Goal: Find specific page/section: Find specific page/section

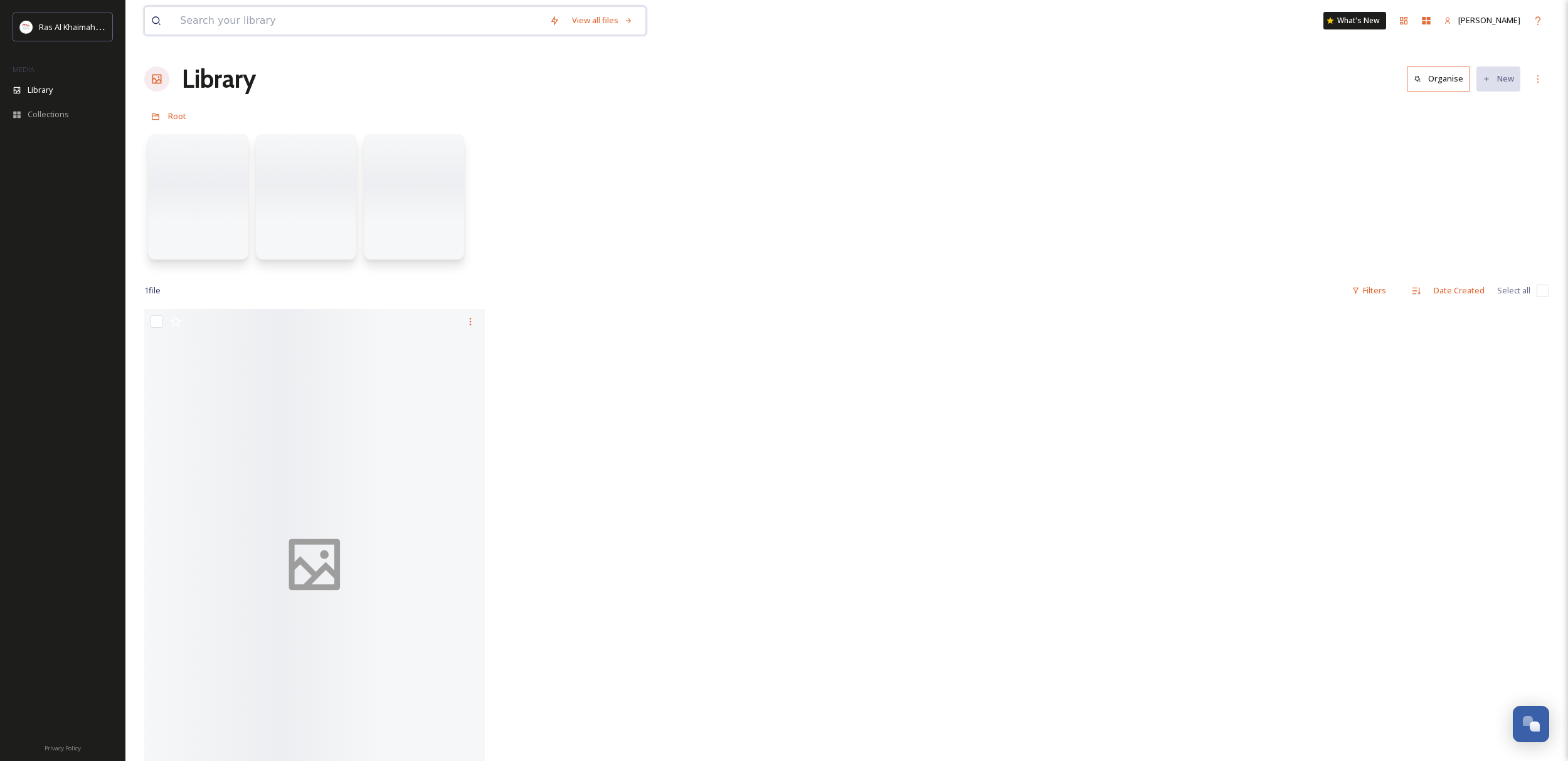
click at [295, 24] on input at bounding box center [358, 21] width 370 height 27
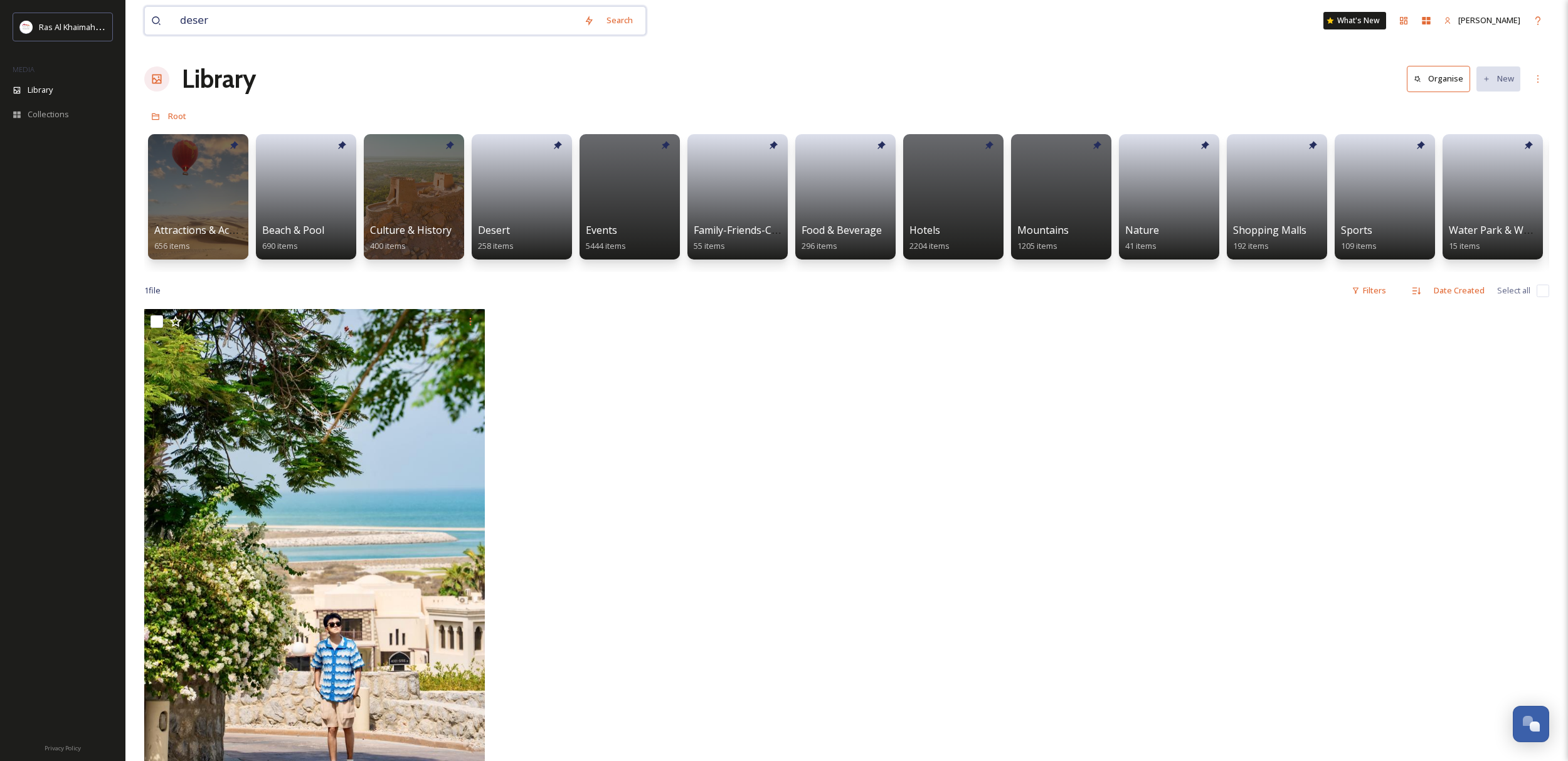
type input "desert"
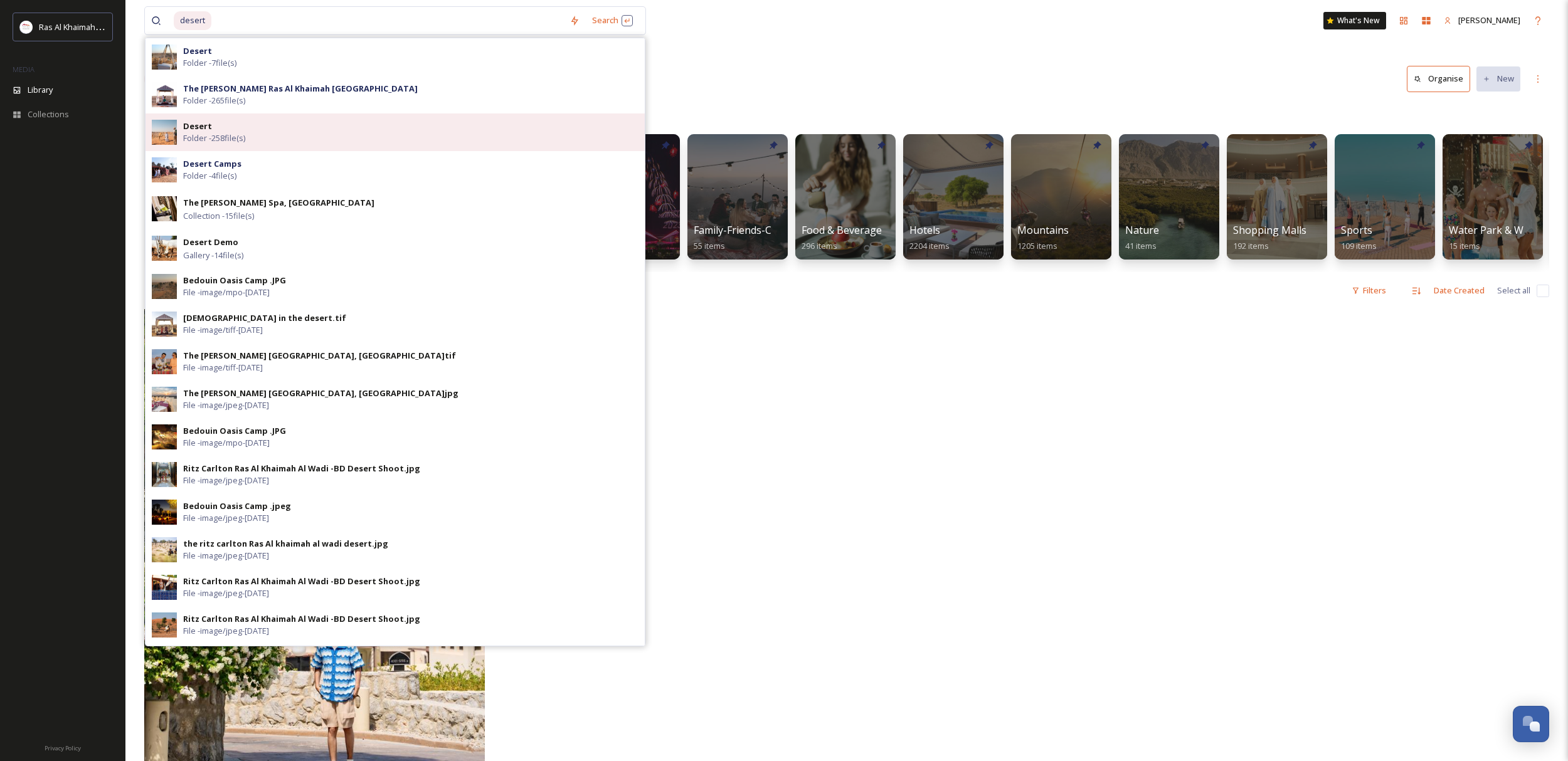
click at [269, 129] on div "Desert Folder - 258 file(s)" at bounding box center [410, 132] width 456 height 23
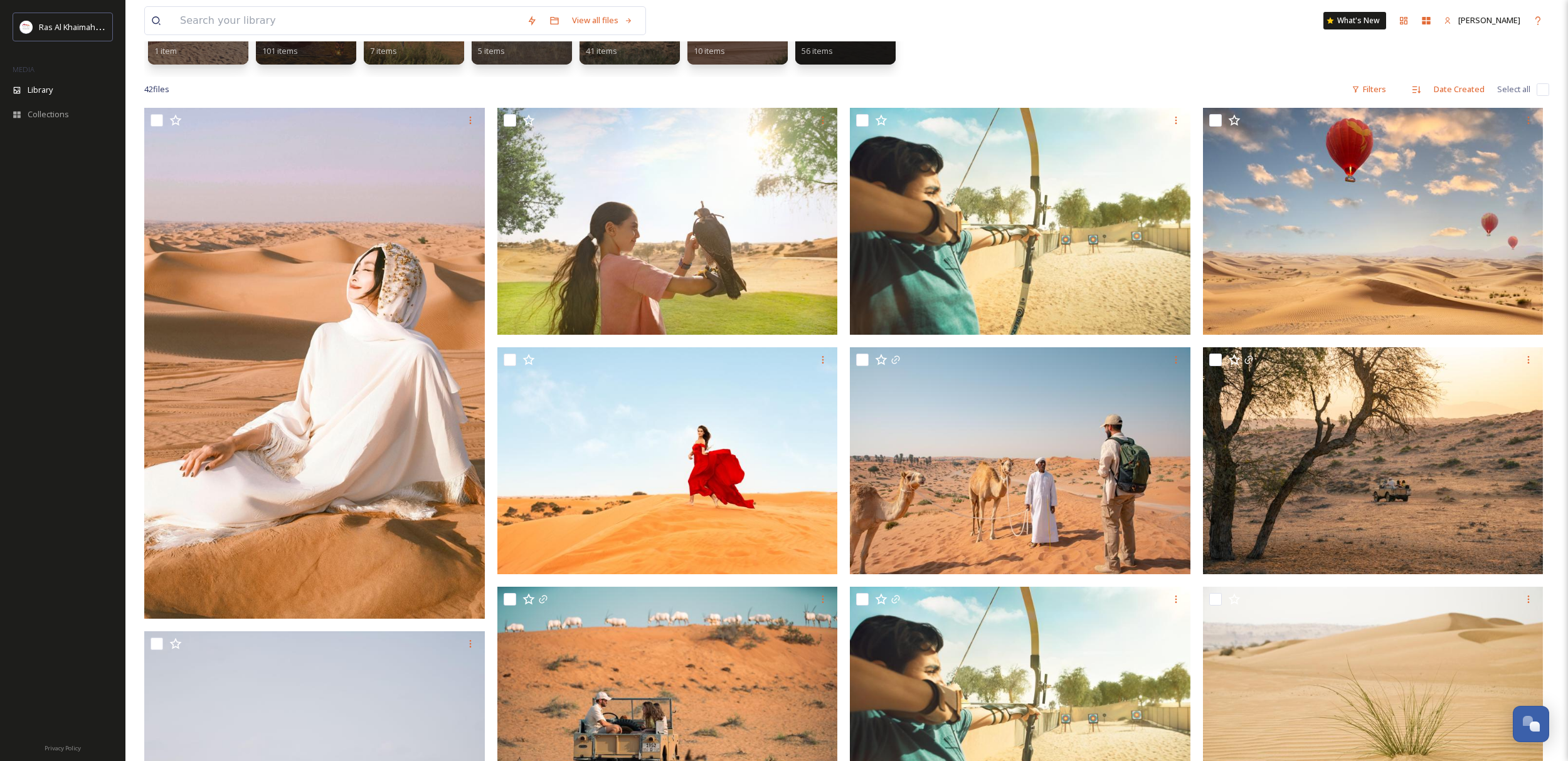
scroll to position [198, 0]
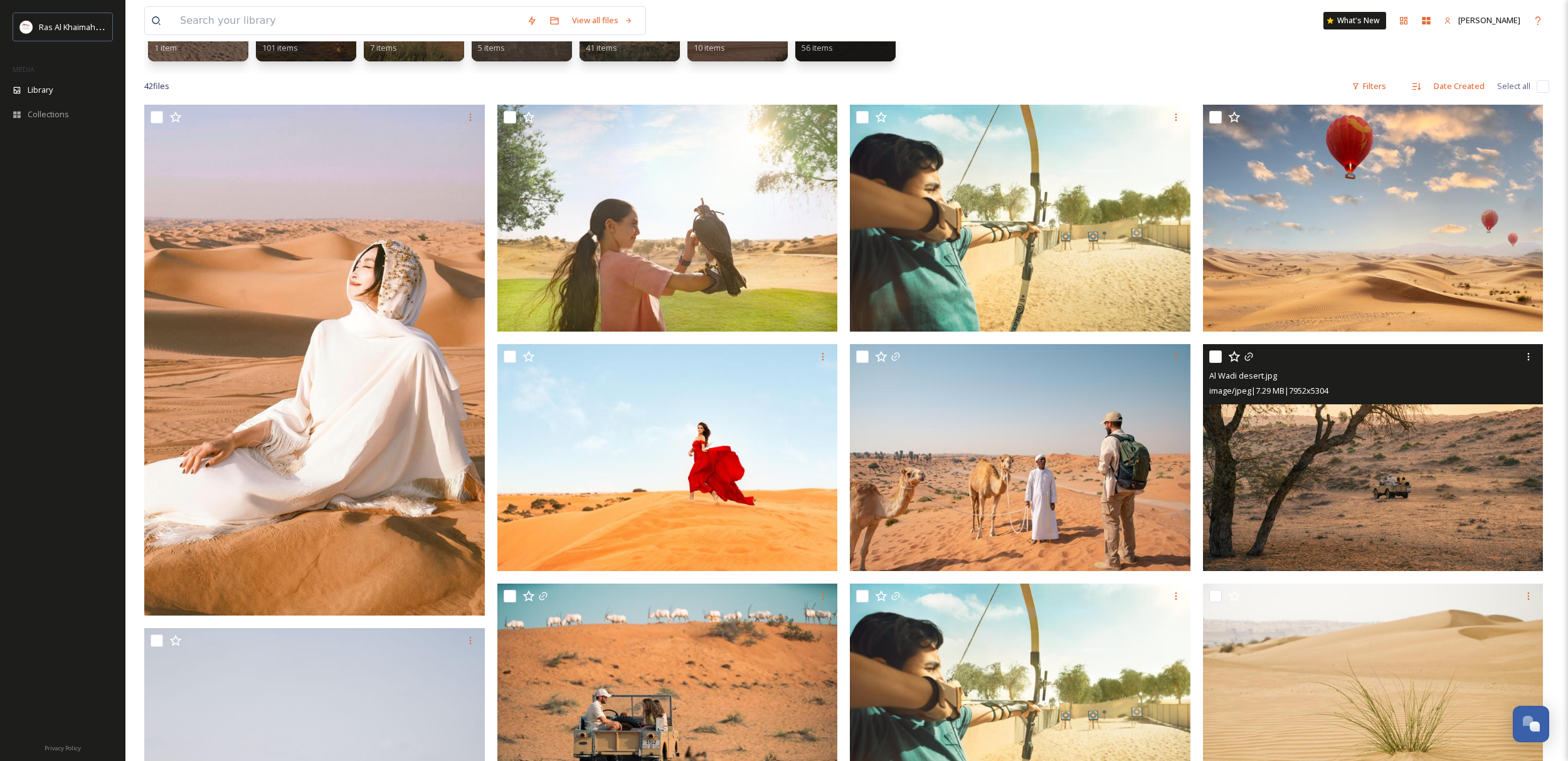
click at [1401, 496] on img at bounding box center [1373, 458] width 341 height 227
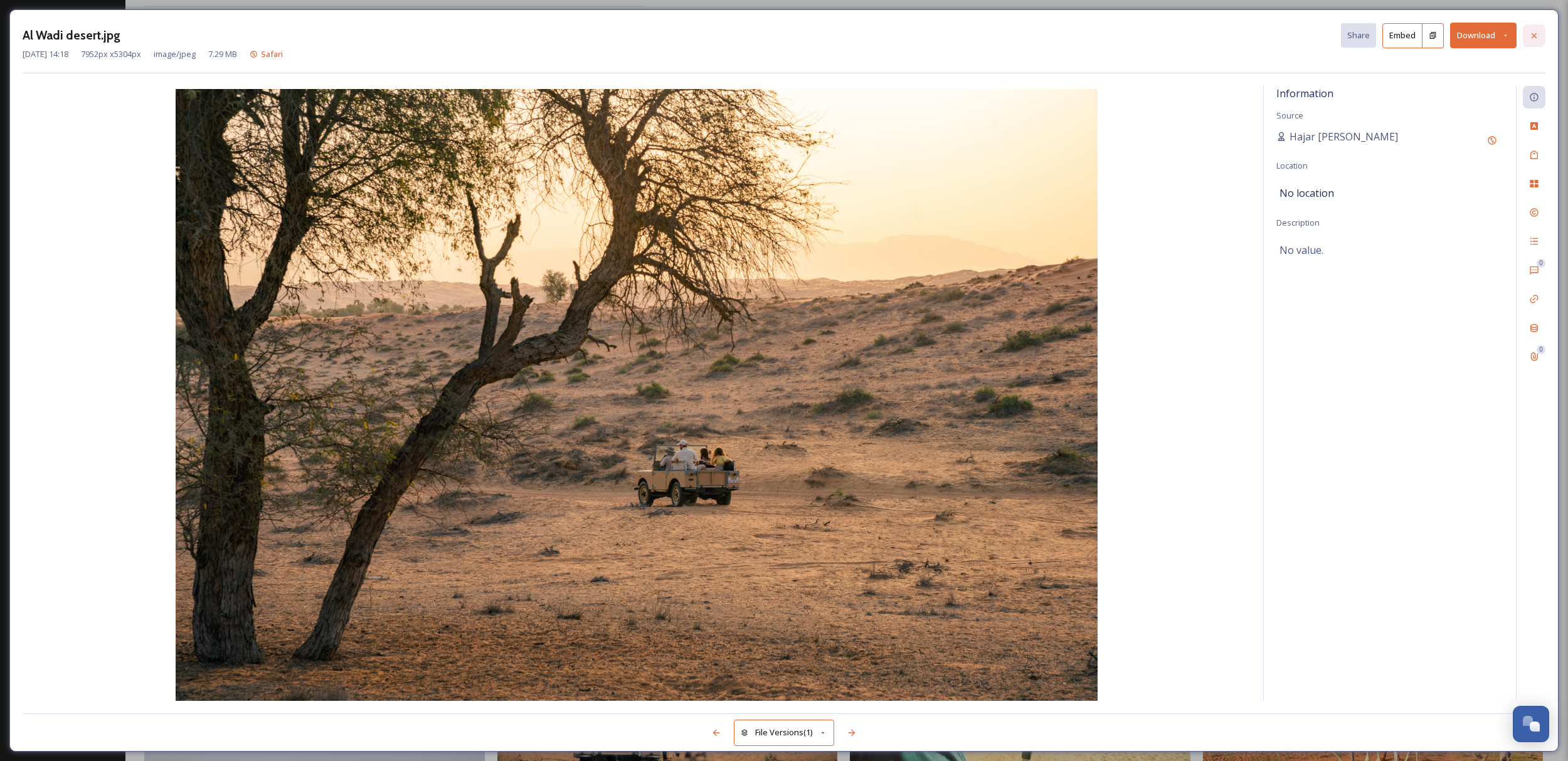
click at [1535, 36] on icon at bounding box center [1534, 35] width 5 height 5
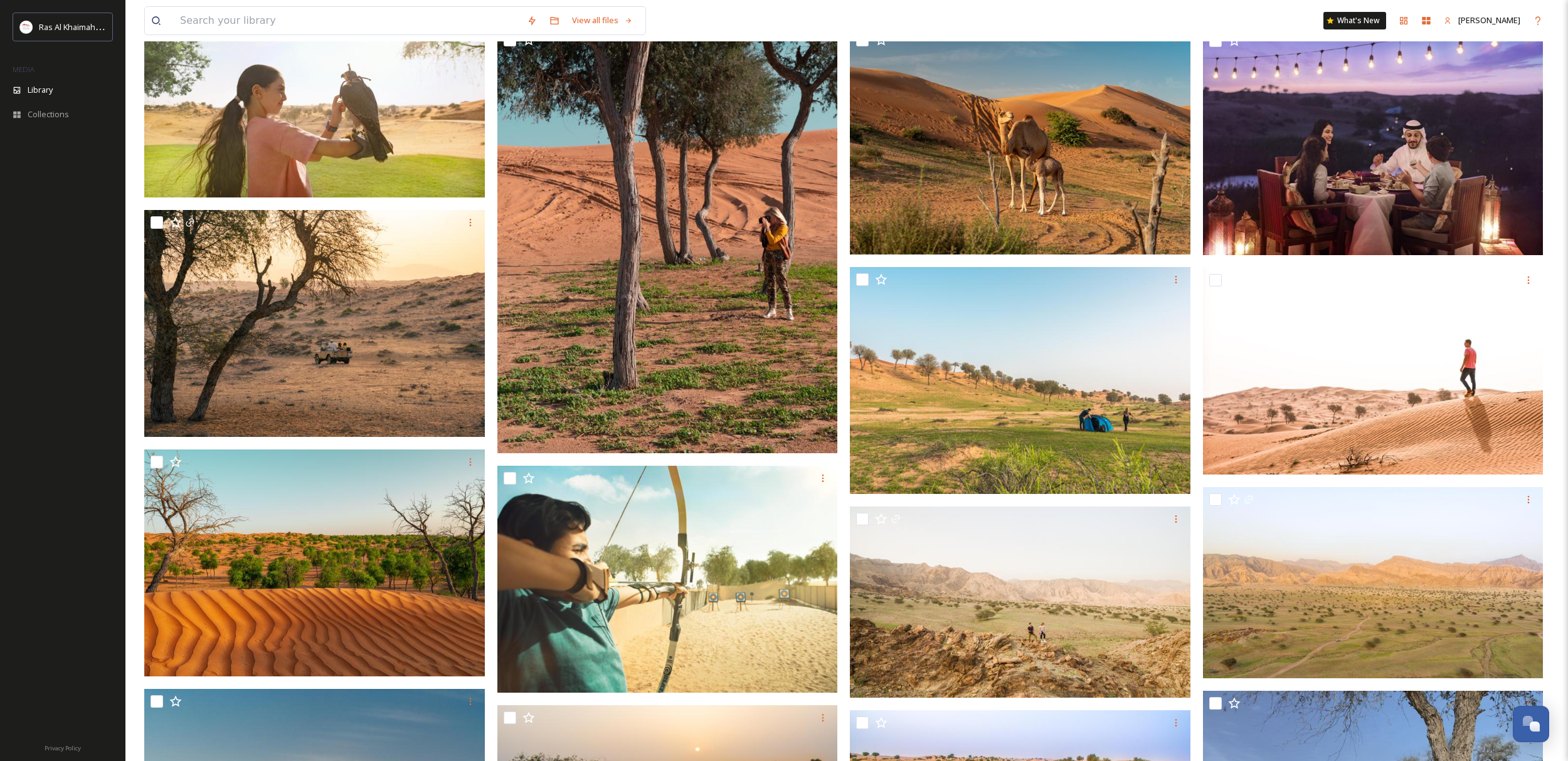
scroll to position [1452, 0]
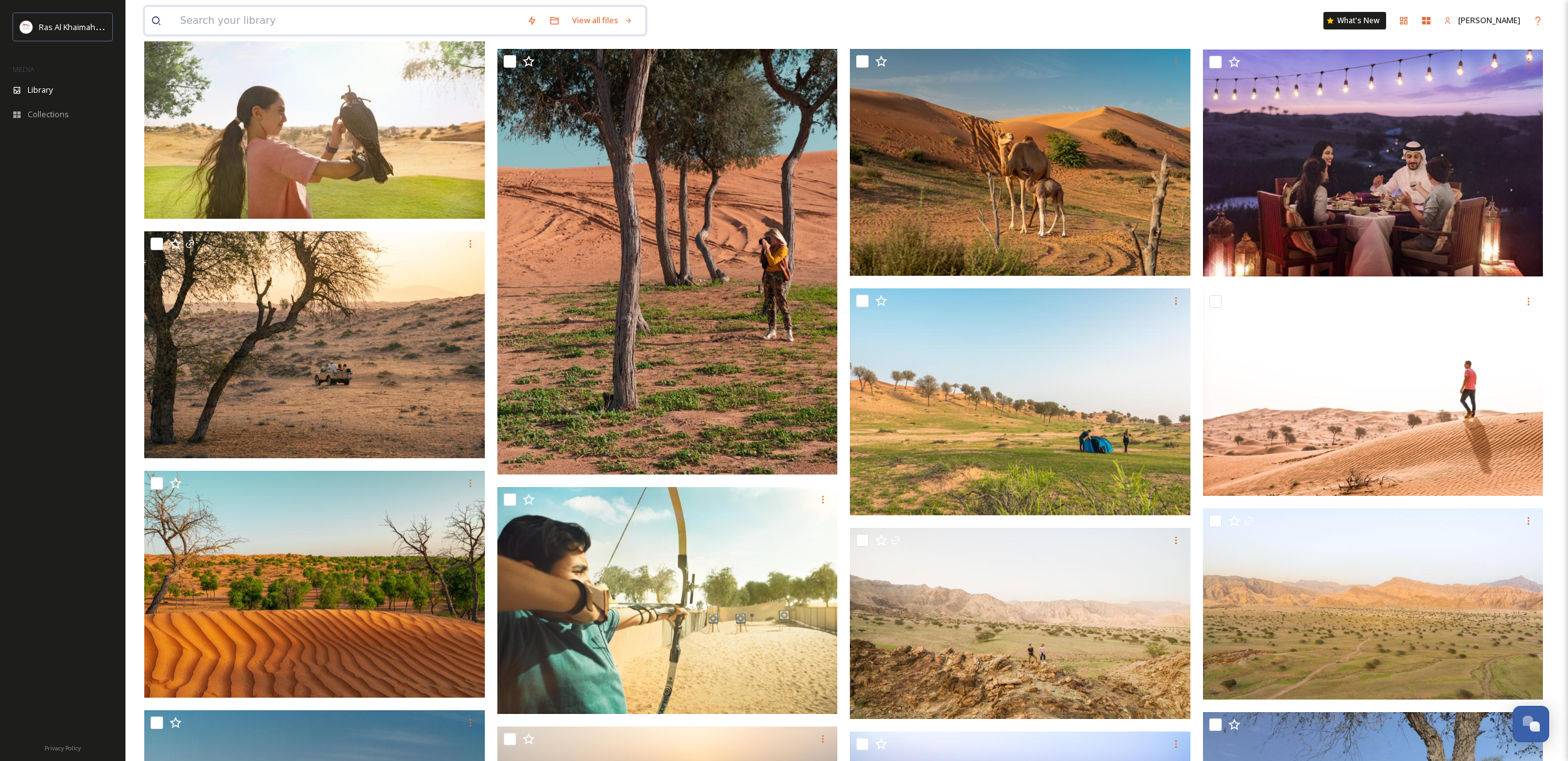
click at [242, 19] on input at bounding box center [347, 21] width 347 height 27
type input "[PERSON_NAME]"
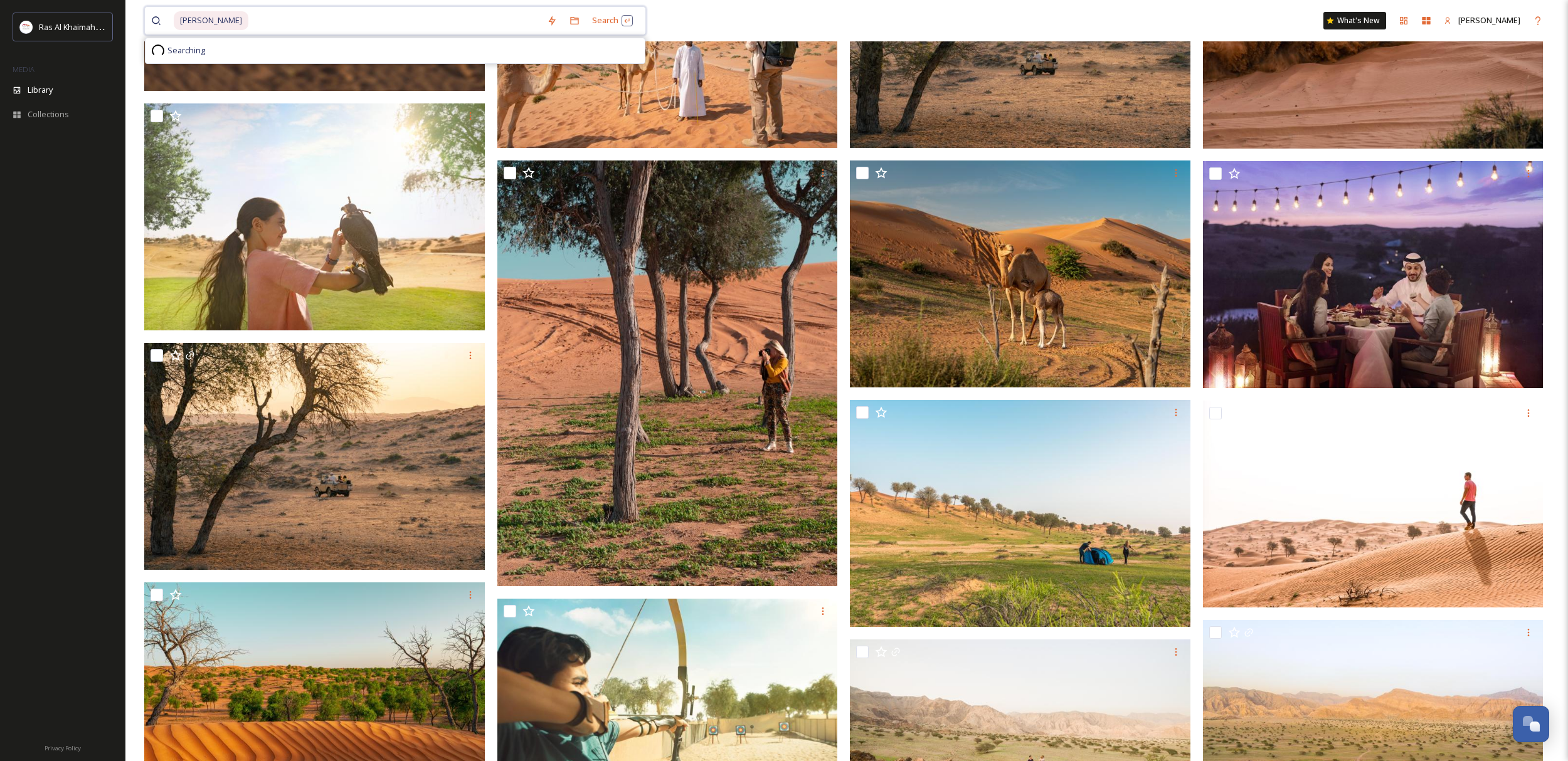
scroll to position [1335, 0]
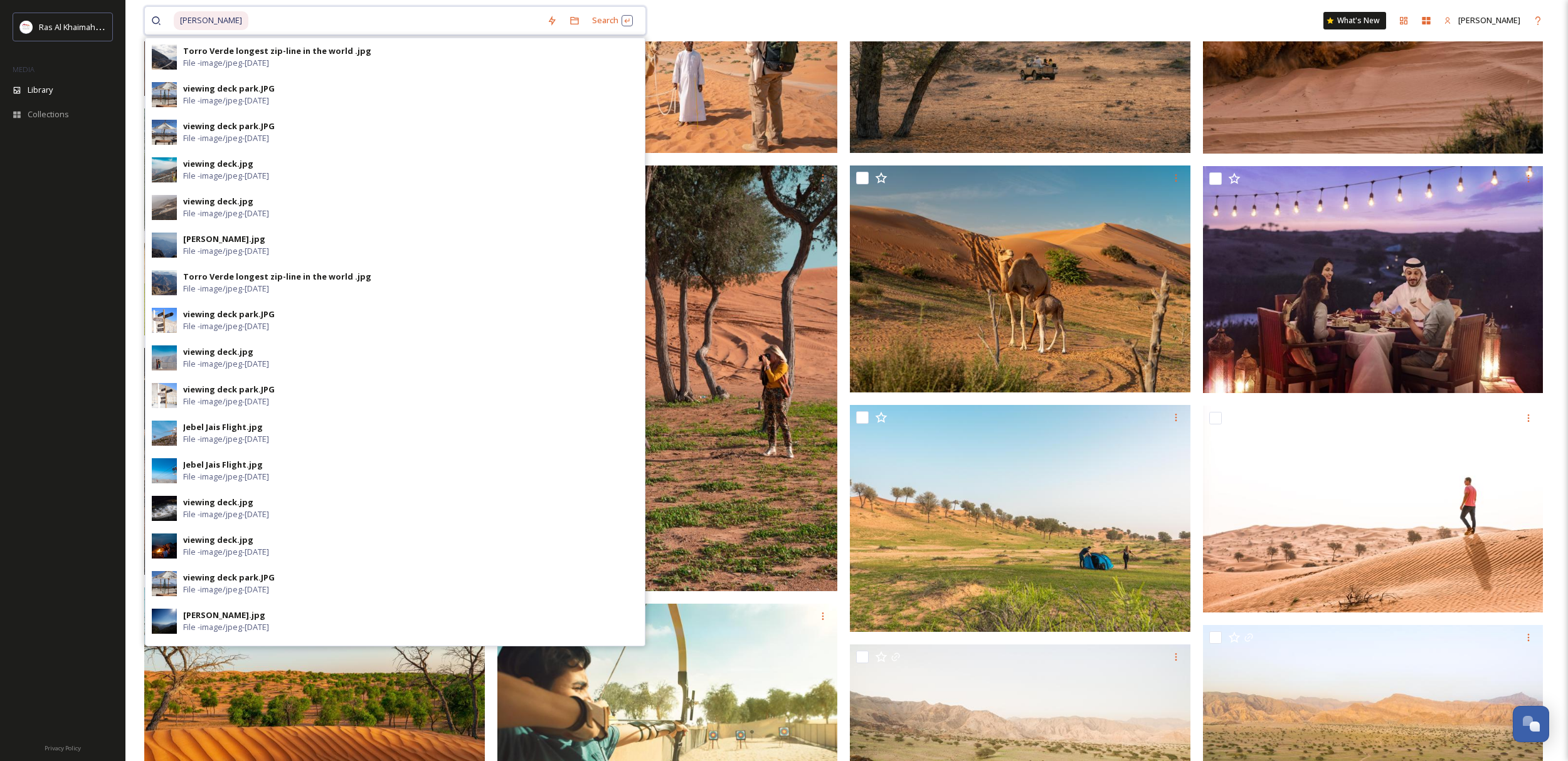
click at [250, 15] on input at bounding box center [396, 21] width 291 height 27
click at [250, 17] on input at bounding box center [396, 21] width 291 height 27
type input "j"
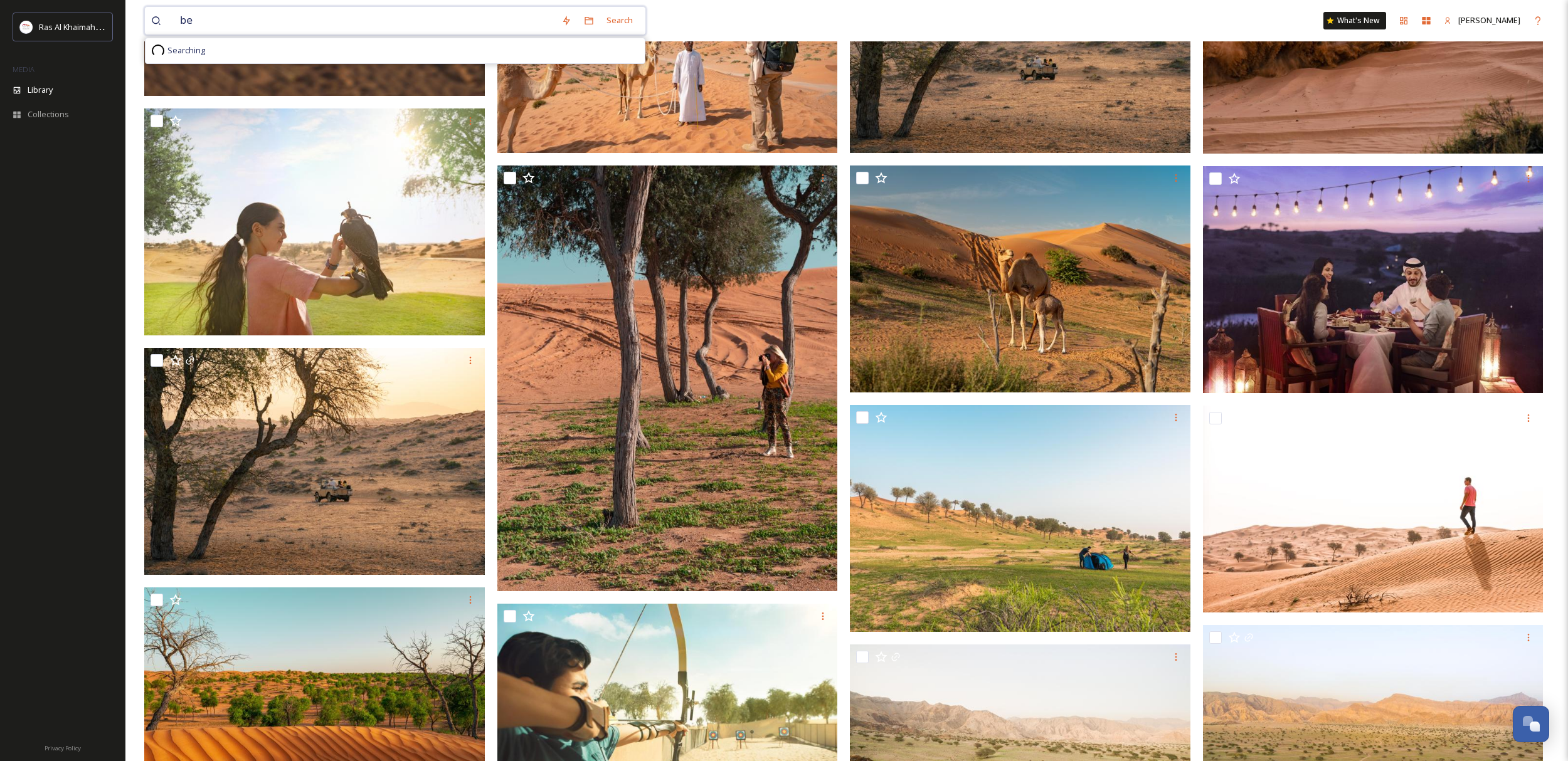
type input "b"
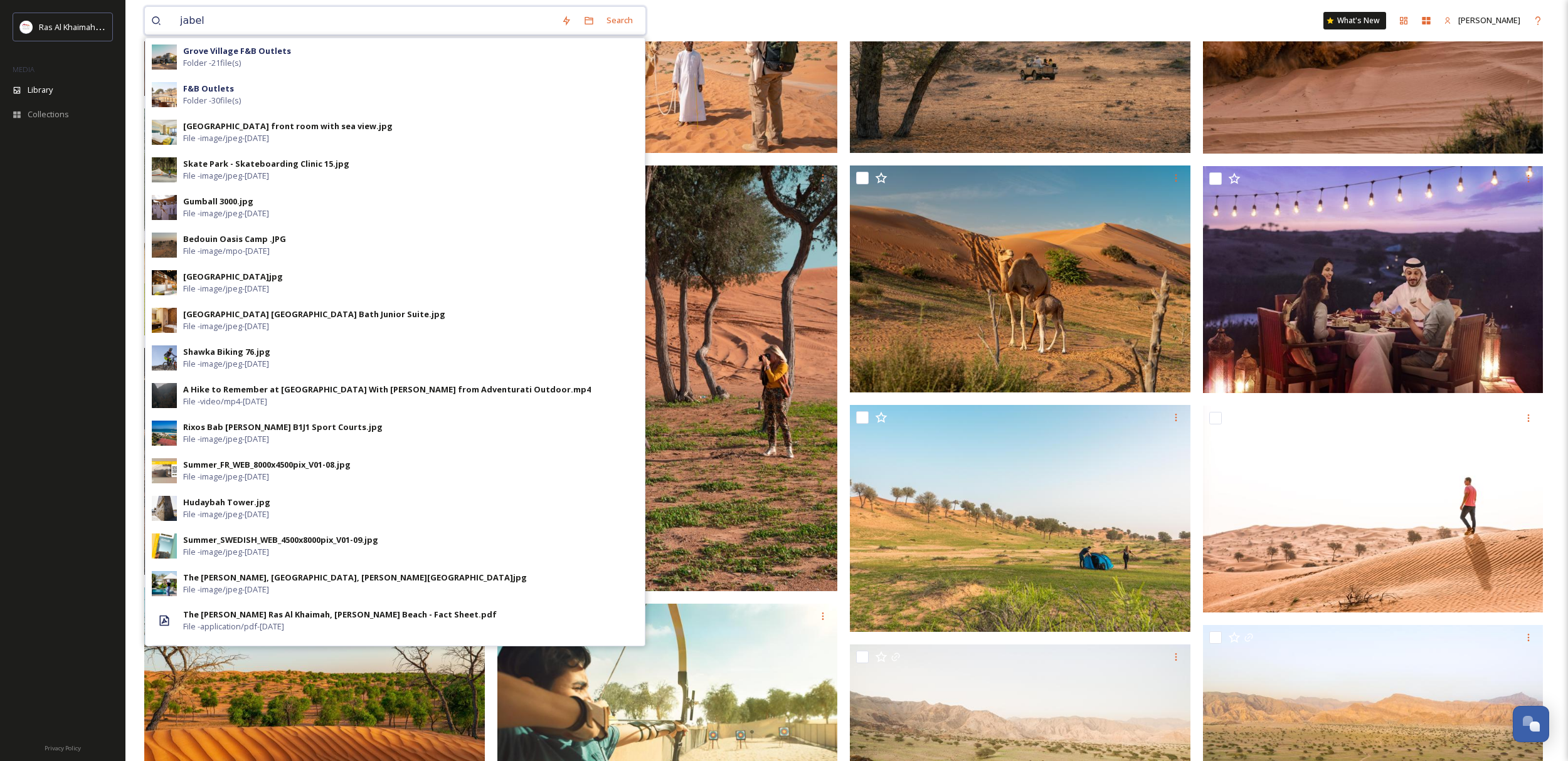
type input "jabel"
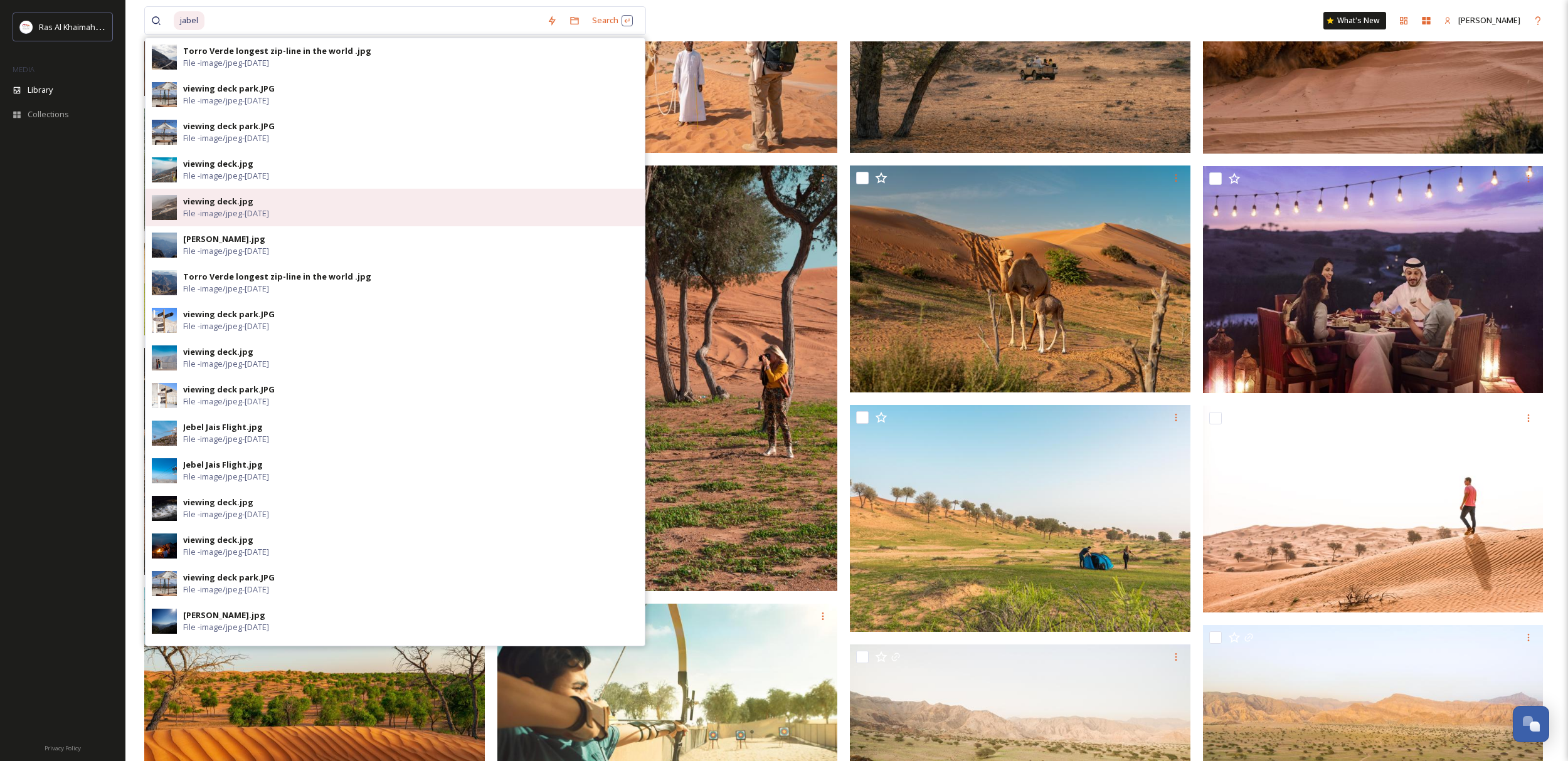
click at [282, 198] on div "viewing deck.jpg File - image/jpeg - [DATE]" at bounding box center [410, 207] width 456 height 23
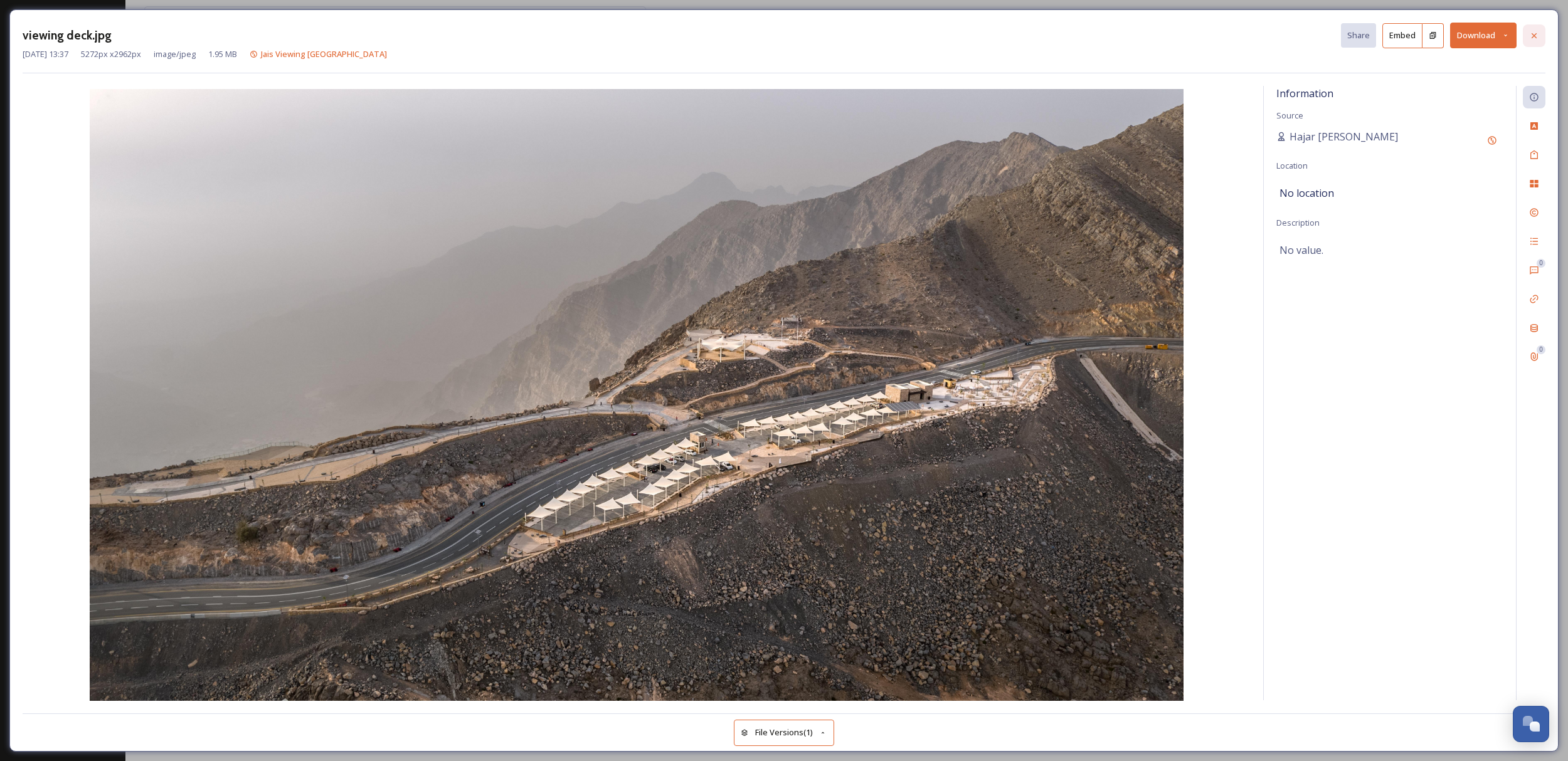
click at [1538, 36] on icon at bounding box center [1534, 36] width 10 height 10
